Goal: Contribute content: Add original content to the website for others to see

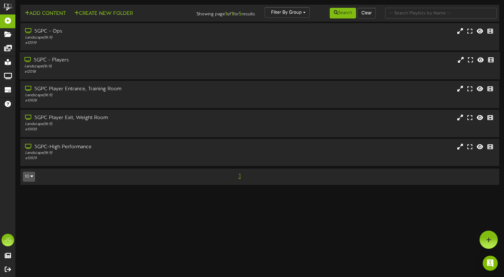
click at [223, 62] on div "5GPC - Players Landscape ( 16:9 ) # 12018" at bounding box center [260, 66] width 481 height 18
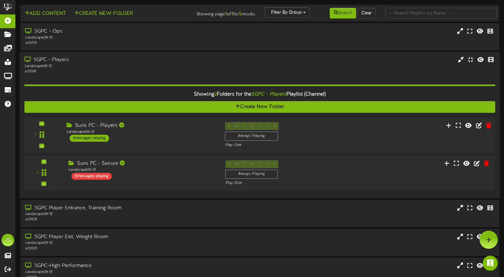
click at [201, 128] on div "Suns PC - Players" at bounding box center [140, 125] width 149 height 7
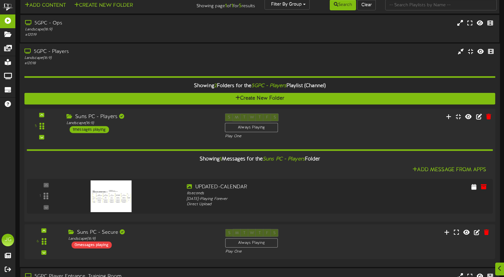
scroll to position [24, 0]
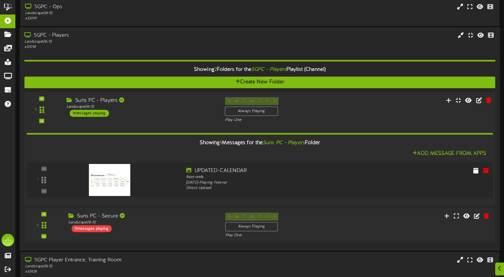
click at [116, 185] on img at bounding box center [109, 180] width 41 height 32
click at [449, 98] on icon at bounding box center [449, 100] width 7 height 7
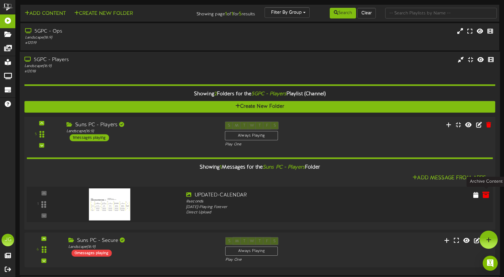
click at [485, 192] on icon at bounding box center [486, 194] width 7 height 7
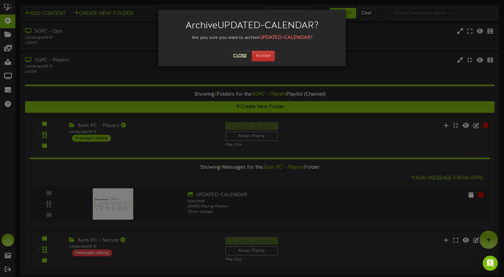
click at [266, 52] on button "Archive" at bounding box center [263, 56] width 23 height 11
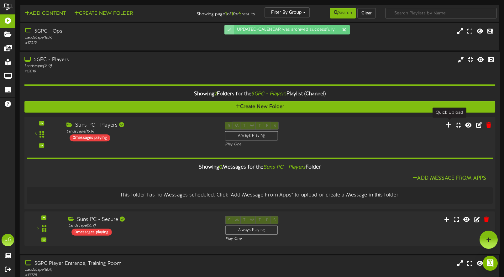
click at [451, 125] on icon at bounding box center [449, 124] width 7 height 7
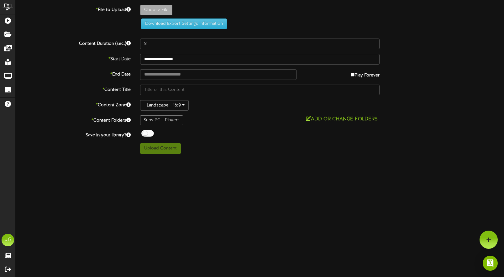
type input "**********"
type input "Screenshot2025-09-17at60604PM"
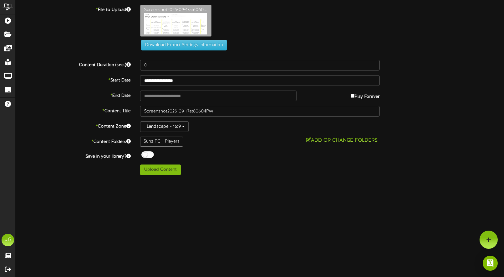
click at [158, 171] on button "Upload Content" at bounding box center [160, 170] width 41 height 11
type input "**********"
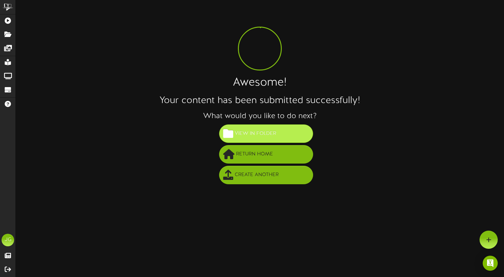
click at [269, 133] on span "View in Folder" at bounding box center [255, 134] width 45 height 10
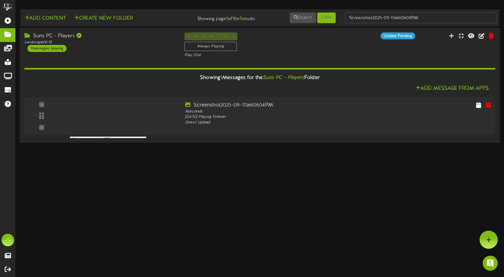
click at [152, 124] on div at bounding box center [121, 113] width 119 height 22
click at [488, 104] on icon at bounding box center [488, 104] width 7 height 7
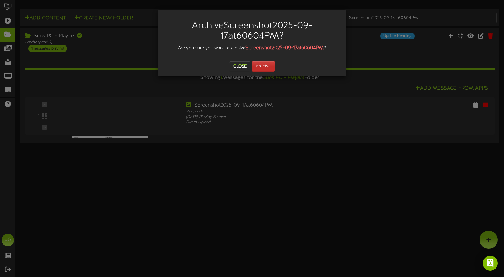
click at [261, 64] on button "Archive" at bounding box center [263, 66] width 23 height 11
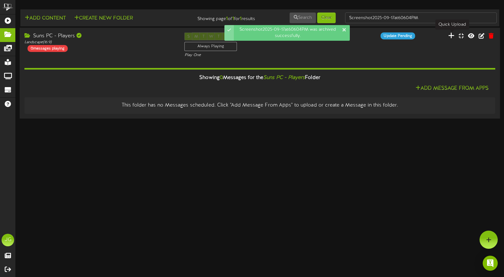
click at [453, 36] on icon at bounding box center [451, 35] width 6 height 7
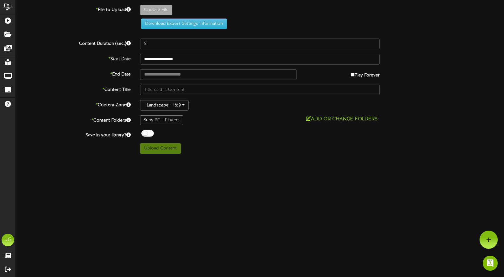
type input "**********"
type input "Screenshot2025-09-17at60732PM"
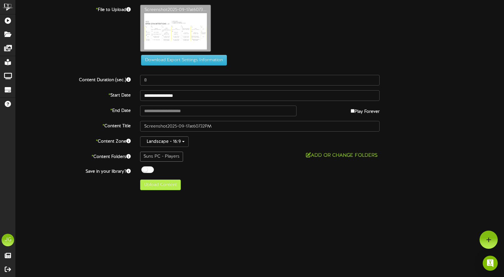
click at [166, 187] on button "Upload Content" at bounding box center [160, 185] width 41 height 11
type input "**********"
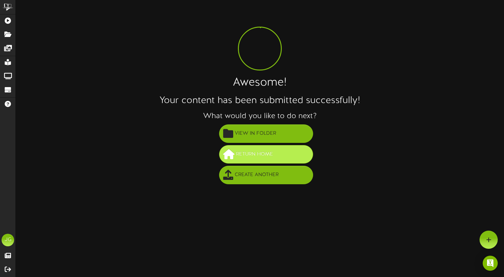
click at [278, 155] on button "Return Home" at bounding box center [266, 154] width 94 height 18
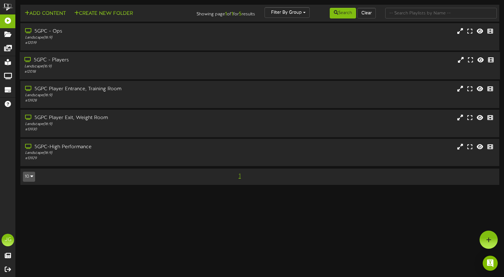
click at [287, 68] on div "5GPC - Players Landscape ( 16:9 ) # 12018" at bounding box center [260, 66] width 481 height 18
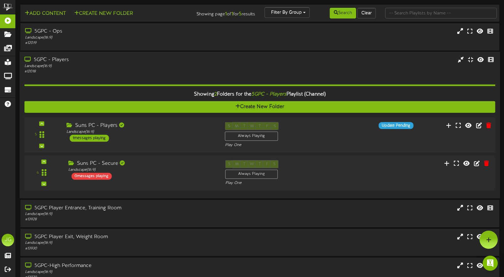
click at [148, 136] on div "Suns PC - Players Landscape ( 16:9 ) 1 messages playing" at bounding box center [141, 132] width 159 height 20
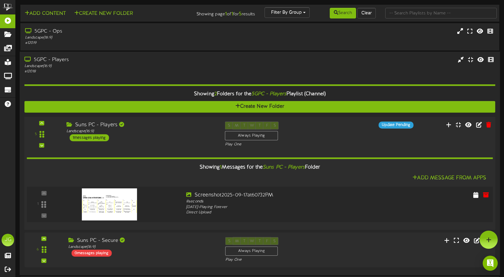
click at [110, 205] on img at bounding box center [109, 204] width 55 height 32
